Goal: Information Seeking & Learning: Learn about a topic

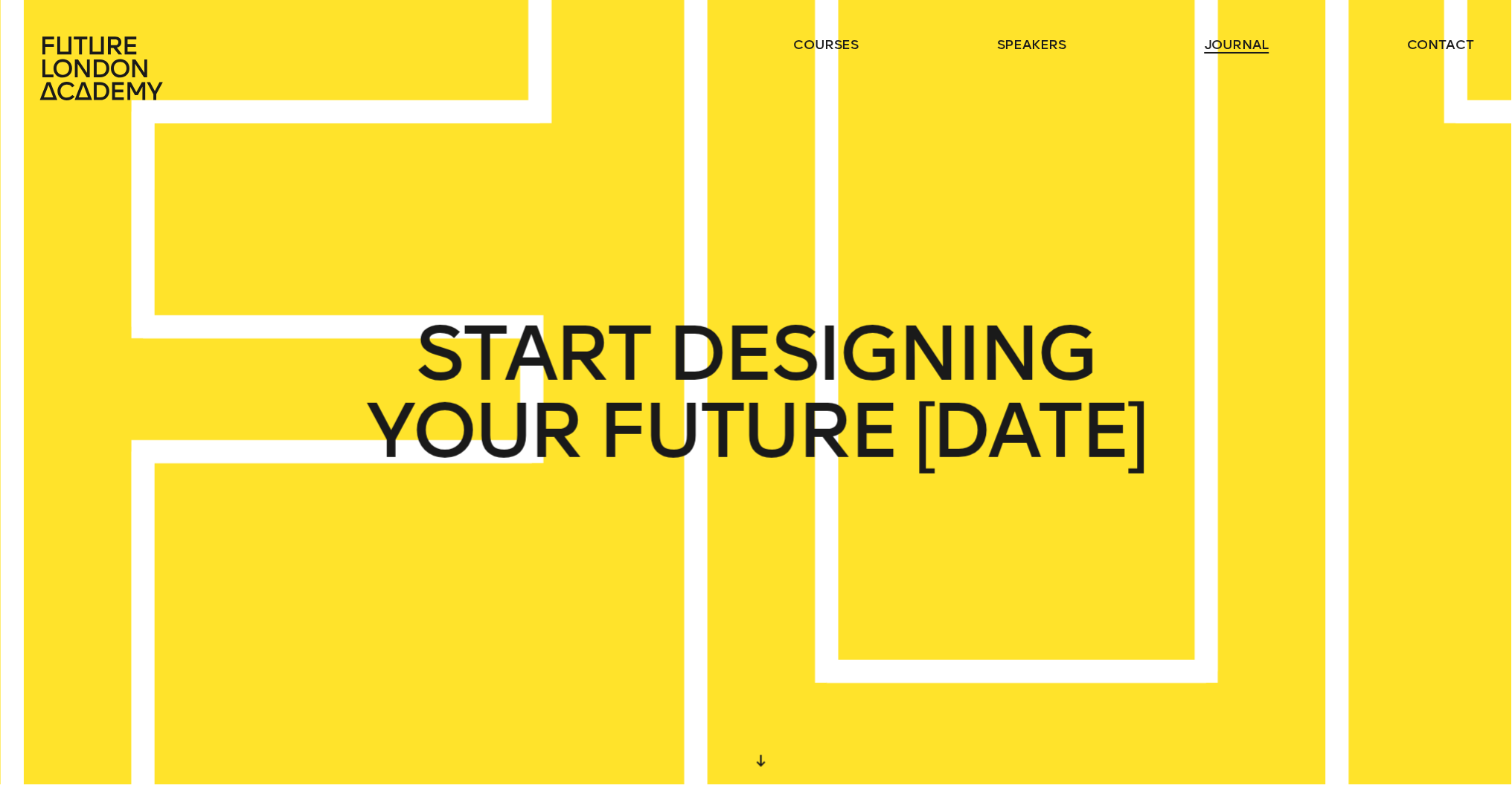
click at [1256, 38] on link "journal" at bounding box center [1237, 45] width 65 height 18
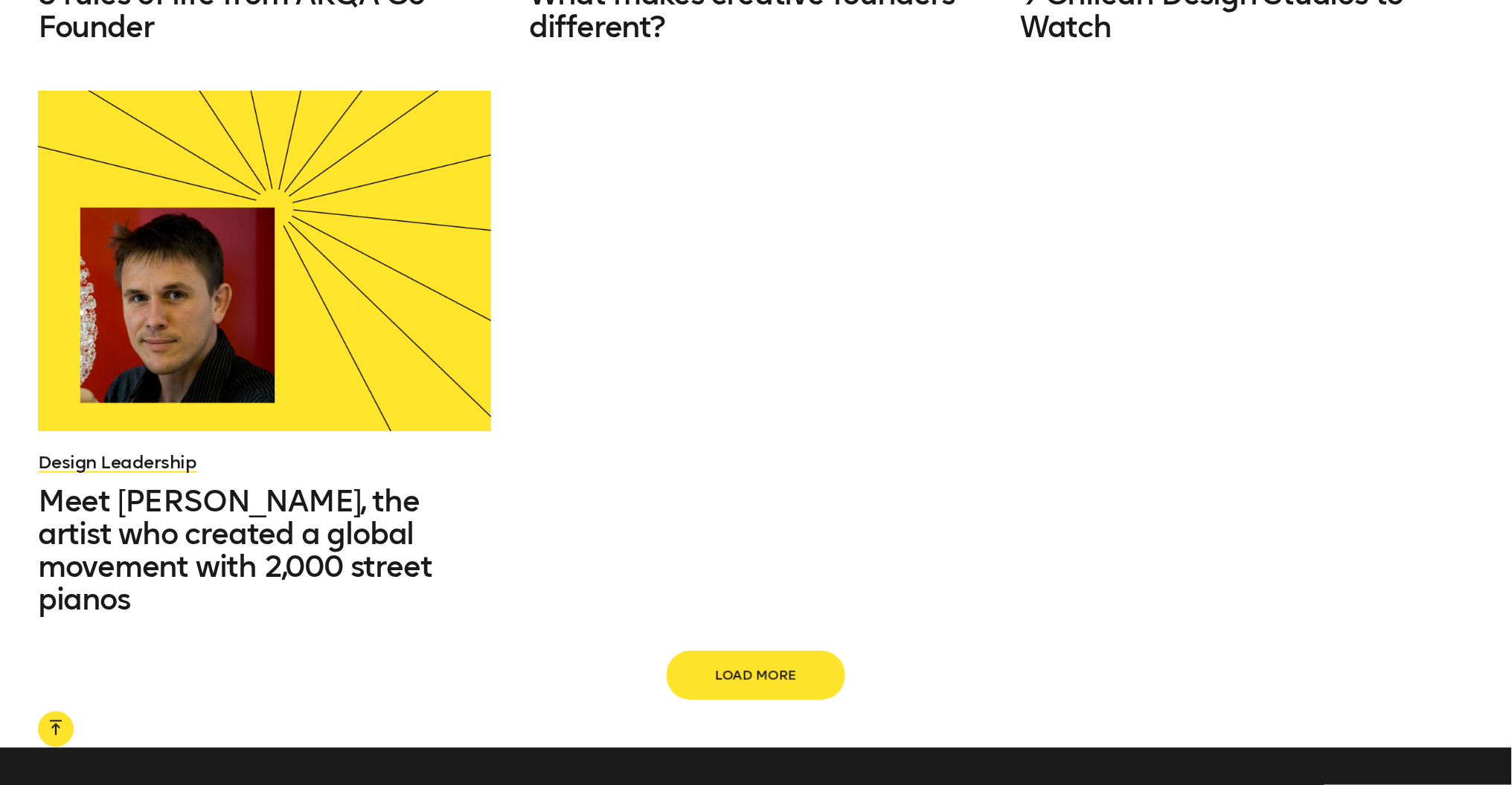
scroll to position [2227, 0]
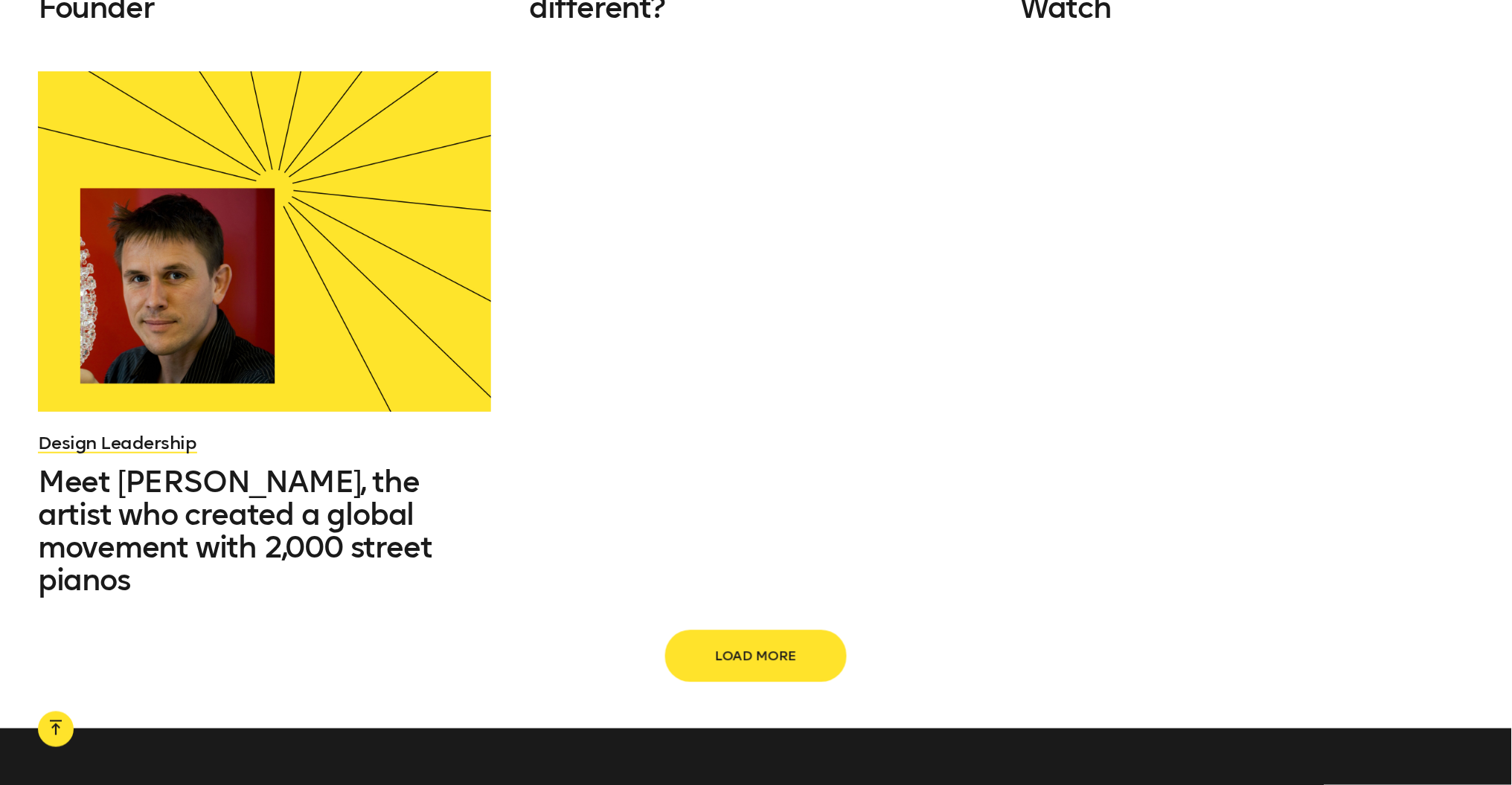
click at [809, 642] on span "Load more" at bounding box center [756, 657] width 131 height 28
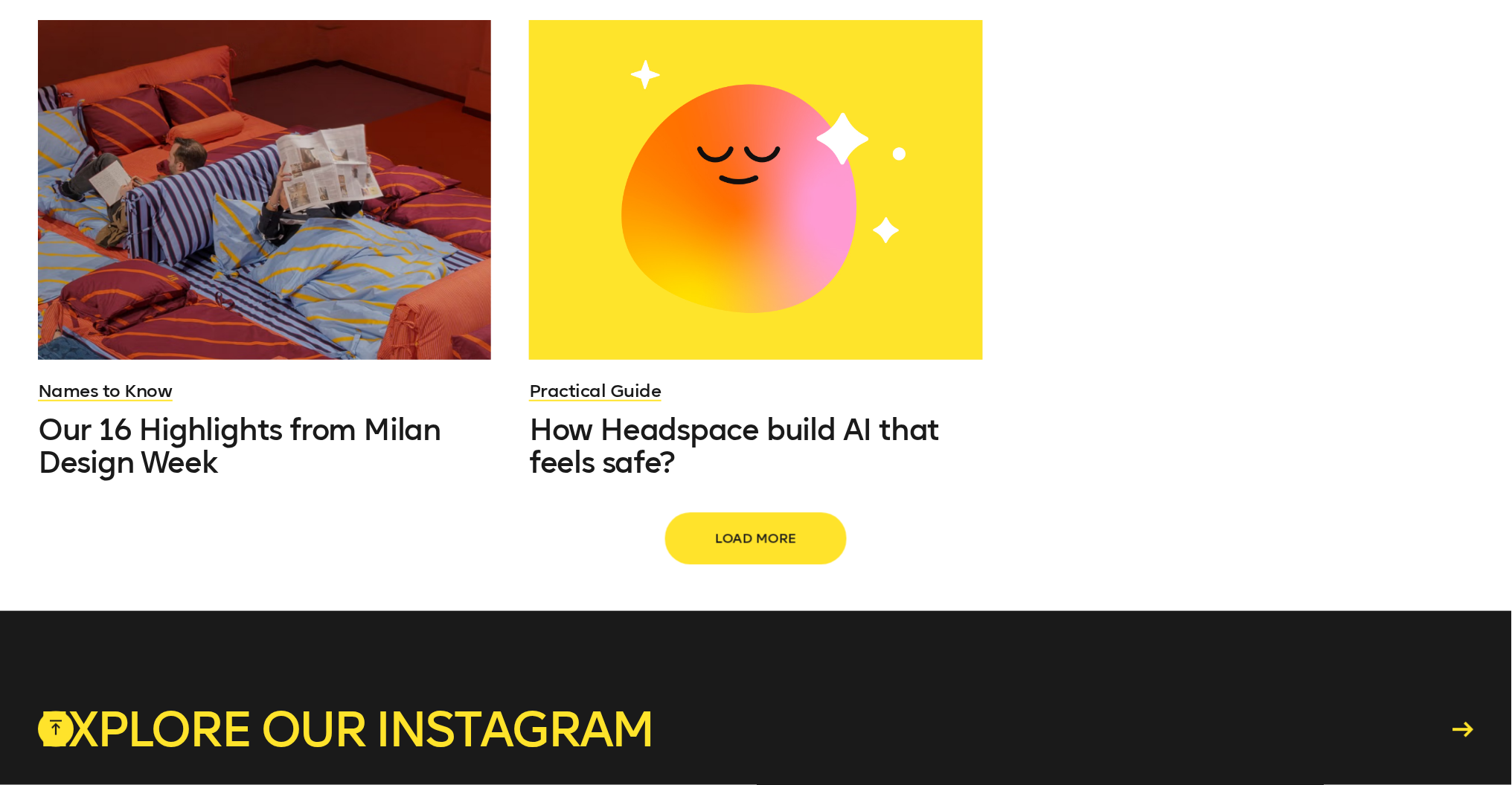
scroll to position [3873, 0]
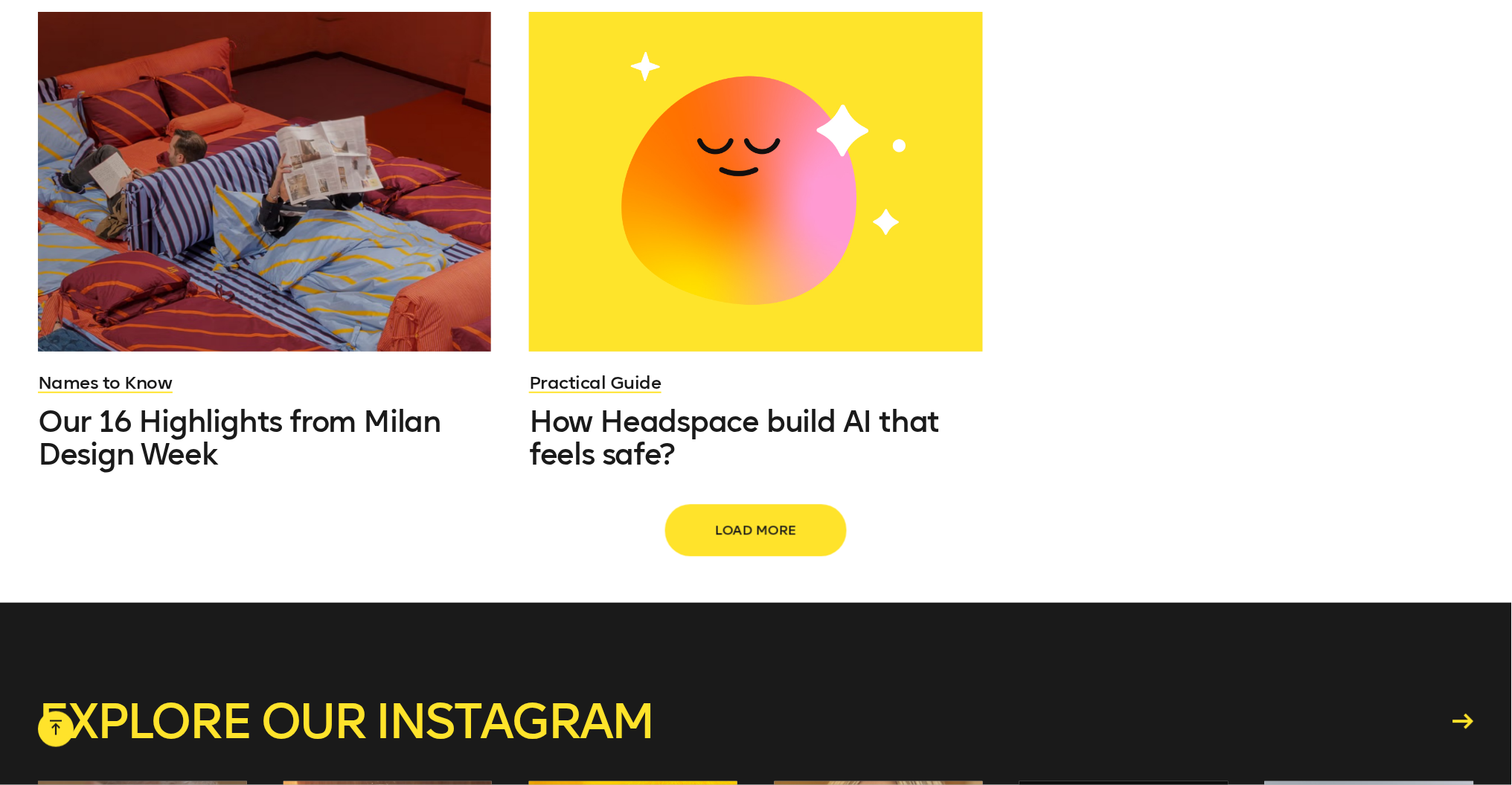
click at [800, 517] on span "Load more" at bounding box center [756, 531] width 131 height 28
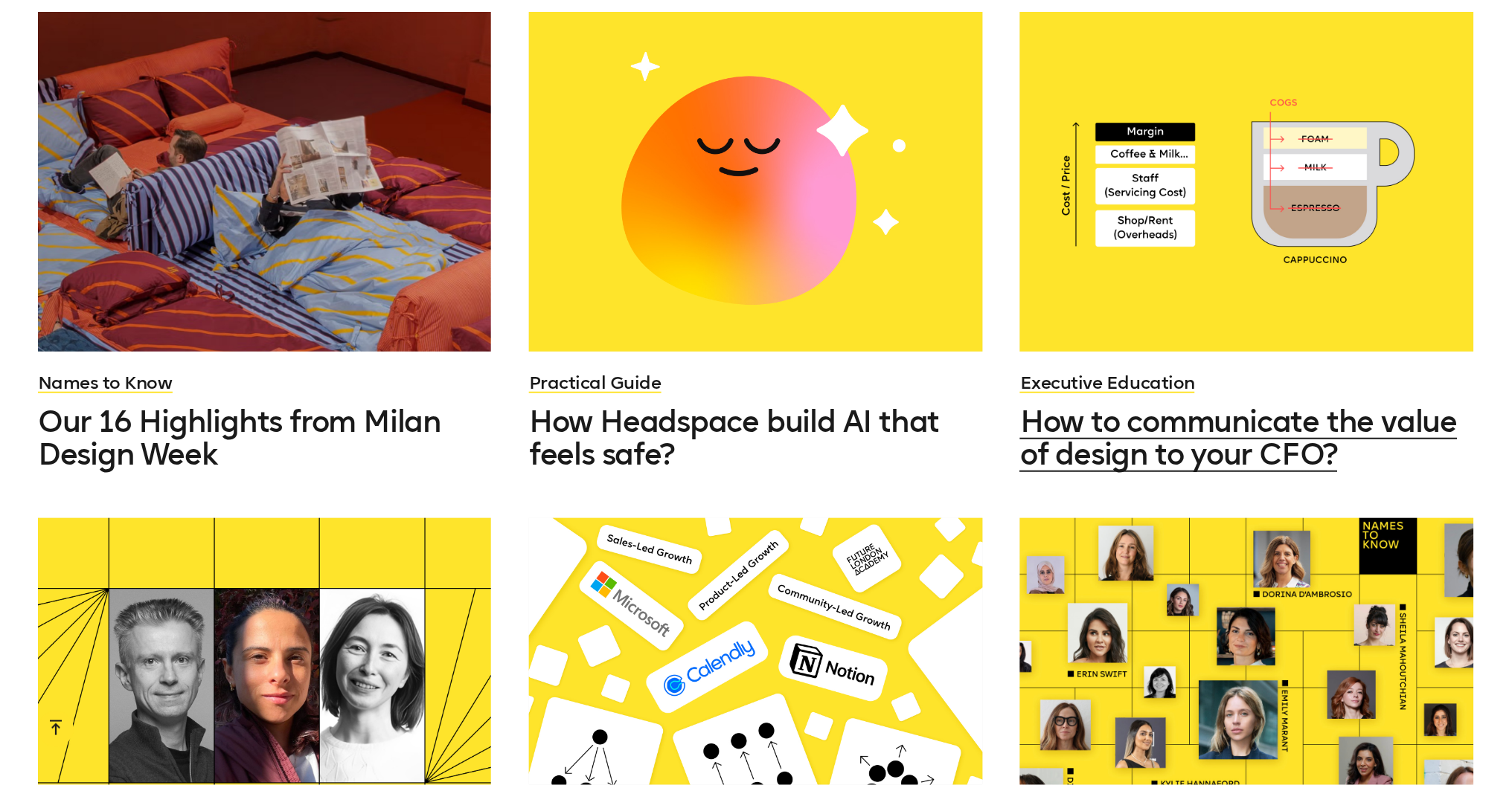
click at [1115, 403] on span "How to communicate the value of design to your CFO?" at bounding box center [1238, 437] width 437 height 68
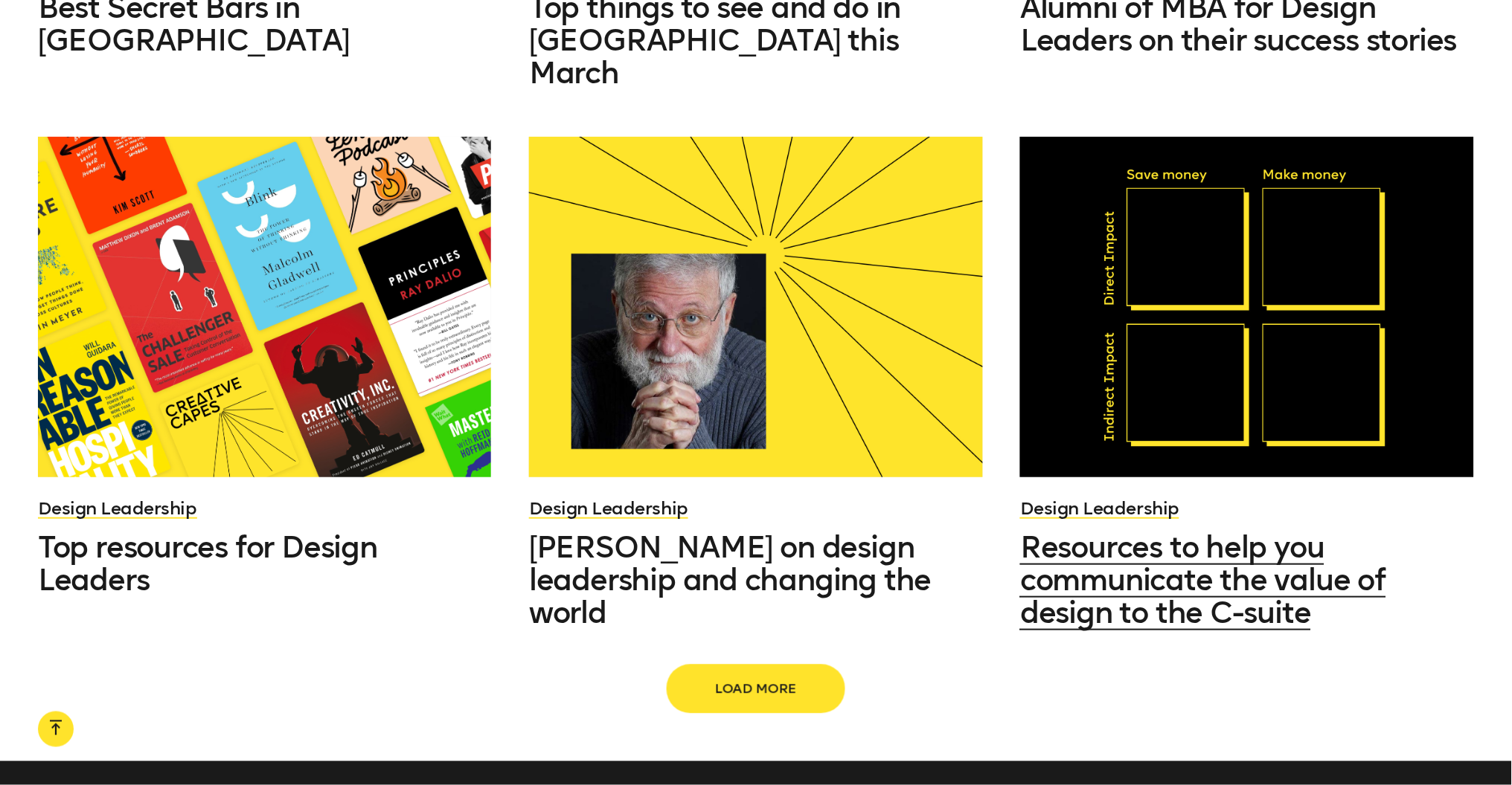
scroll to position [5438, 0]
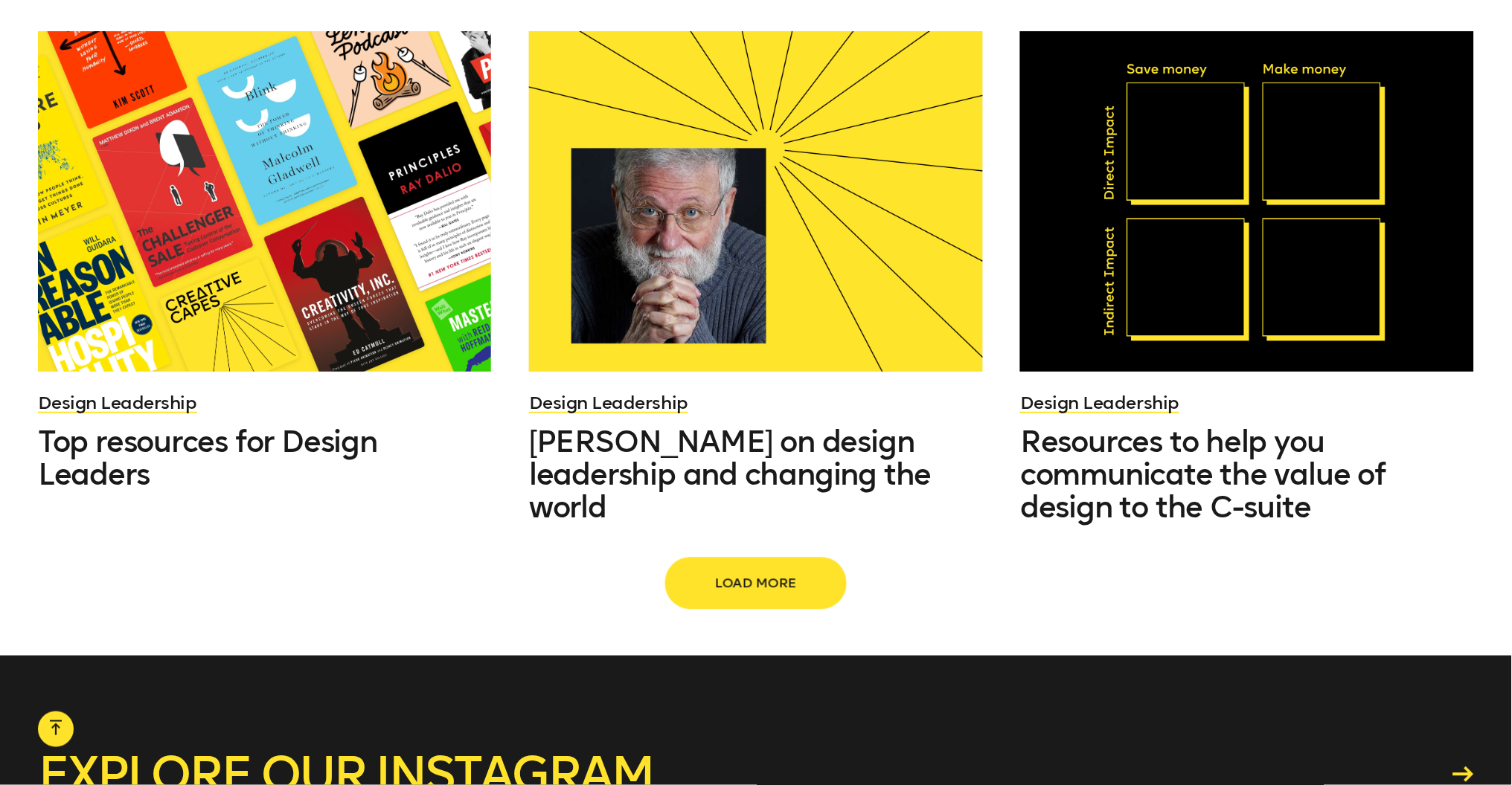
click at [788, 570] on span "Load more" at bounding box center [756, 584] width 131 height 28
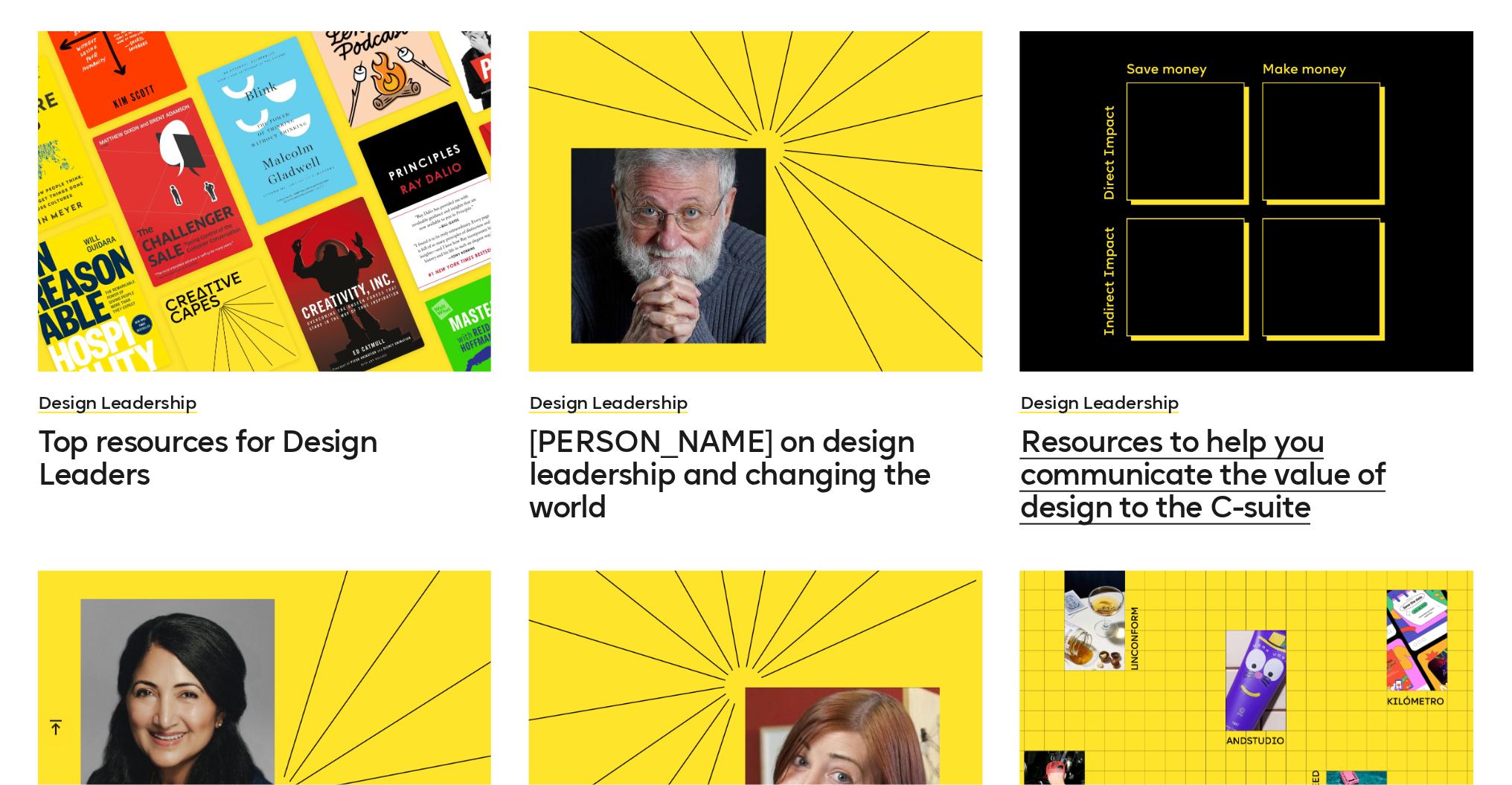
click at [1157, 424] on span "Resources to help you communicate the value of design to the C-suite" at bounding box center [1202, 474] width 365 height 101
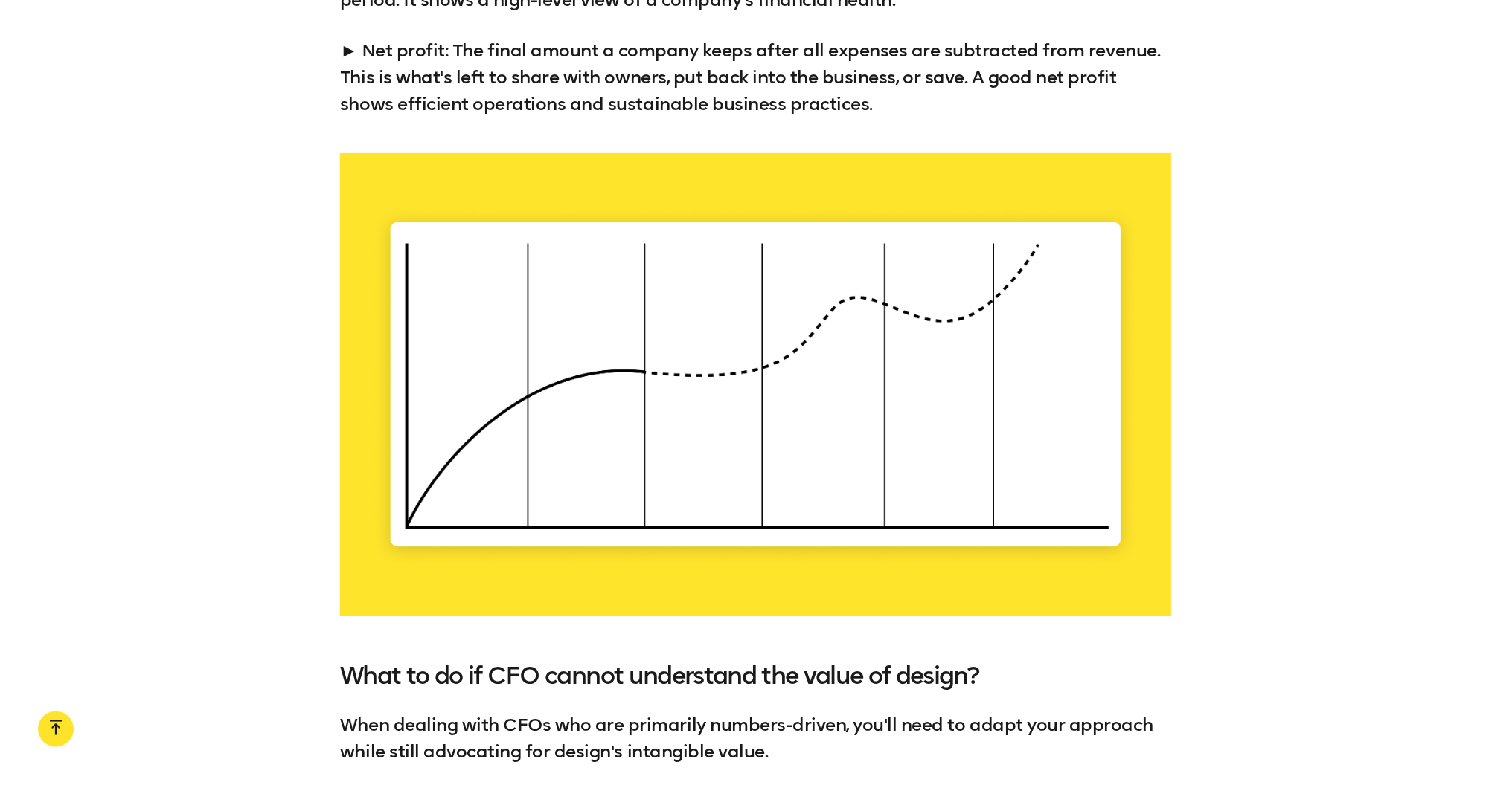
scroll to position [3885, 0]
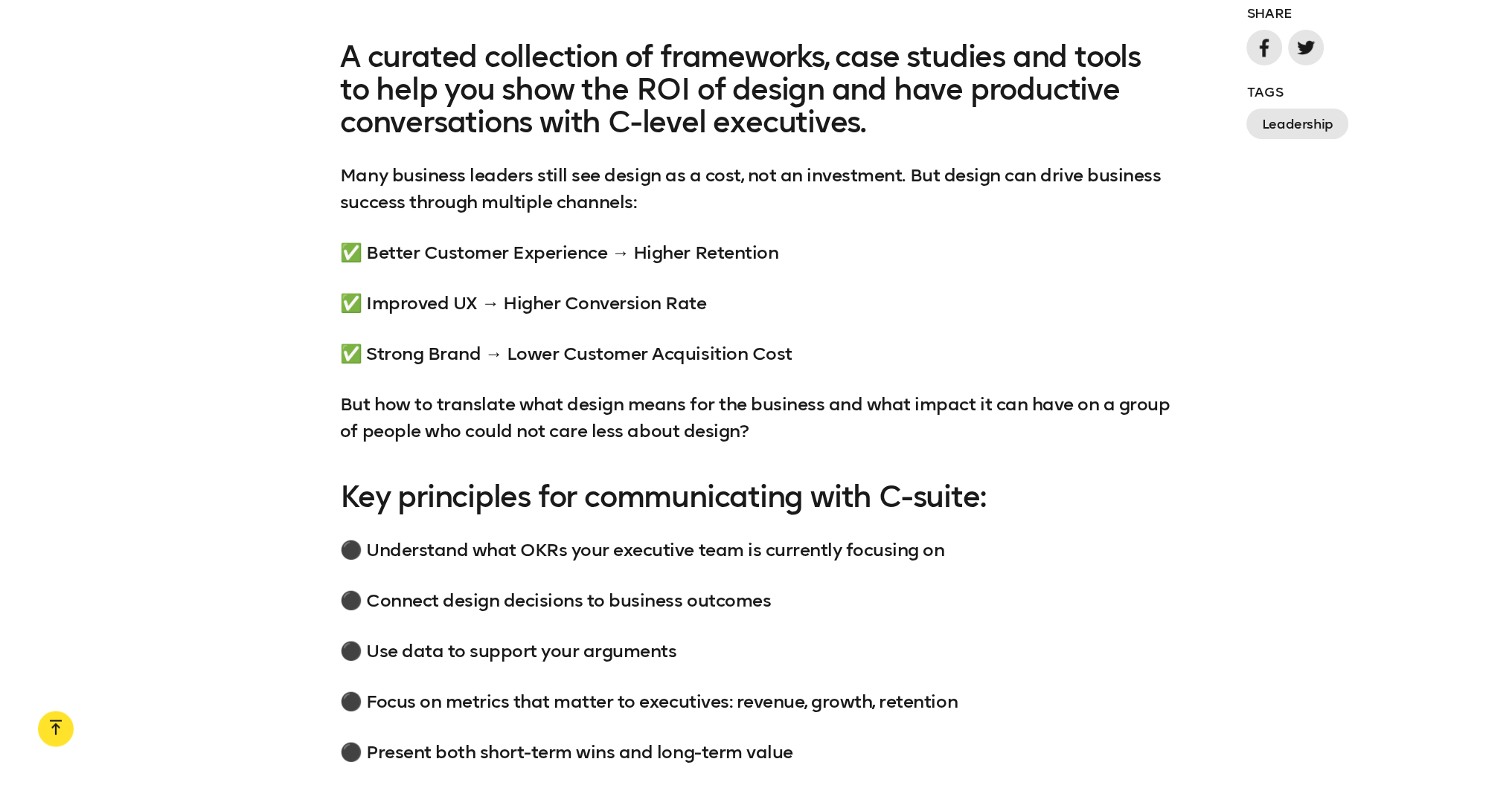
scroll to position [1310, 0]
